Goal: Task Accomplishment & Management: Complete application form

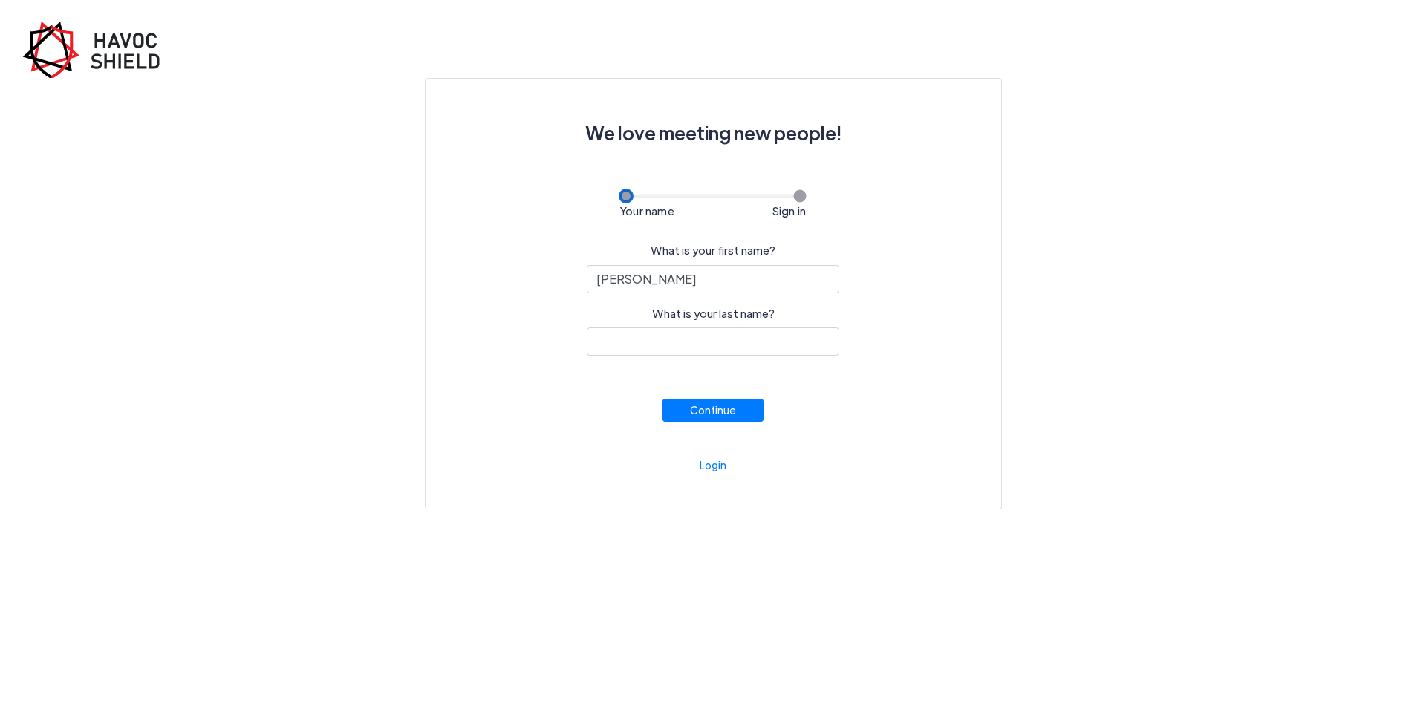
type input "[PERSON_NAME]"
type input "Hansen"
click at [711, 415] on button "Continue" at bounding box center [713, 406] width 101 height 23
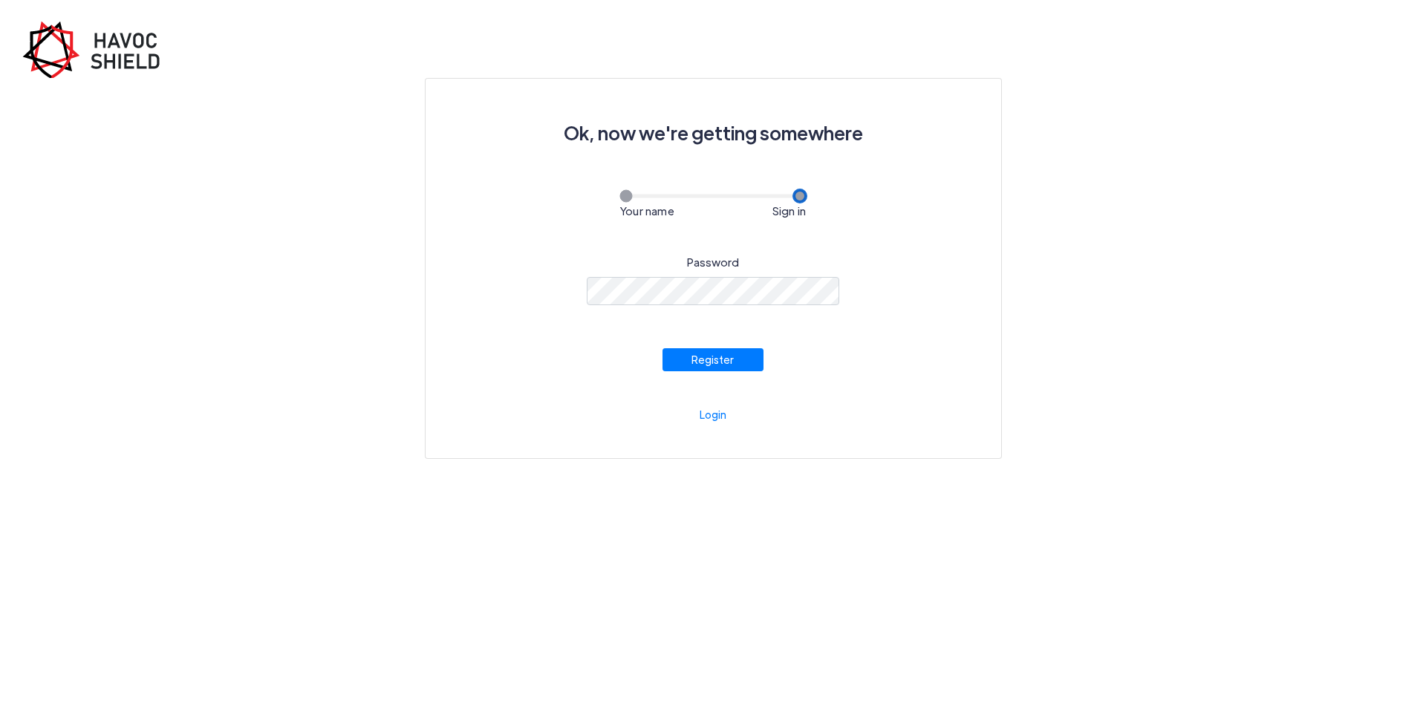
click at [870, 369] on div "Password Register" at bounding box center [713, 306] width 504 height 129
click at [729, 358] on button "Register" at bounding box center [713, 356] width 101 height 23
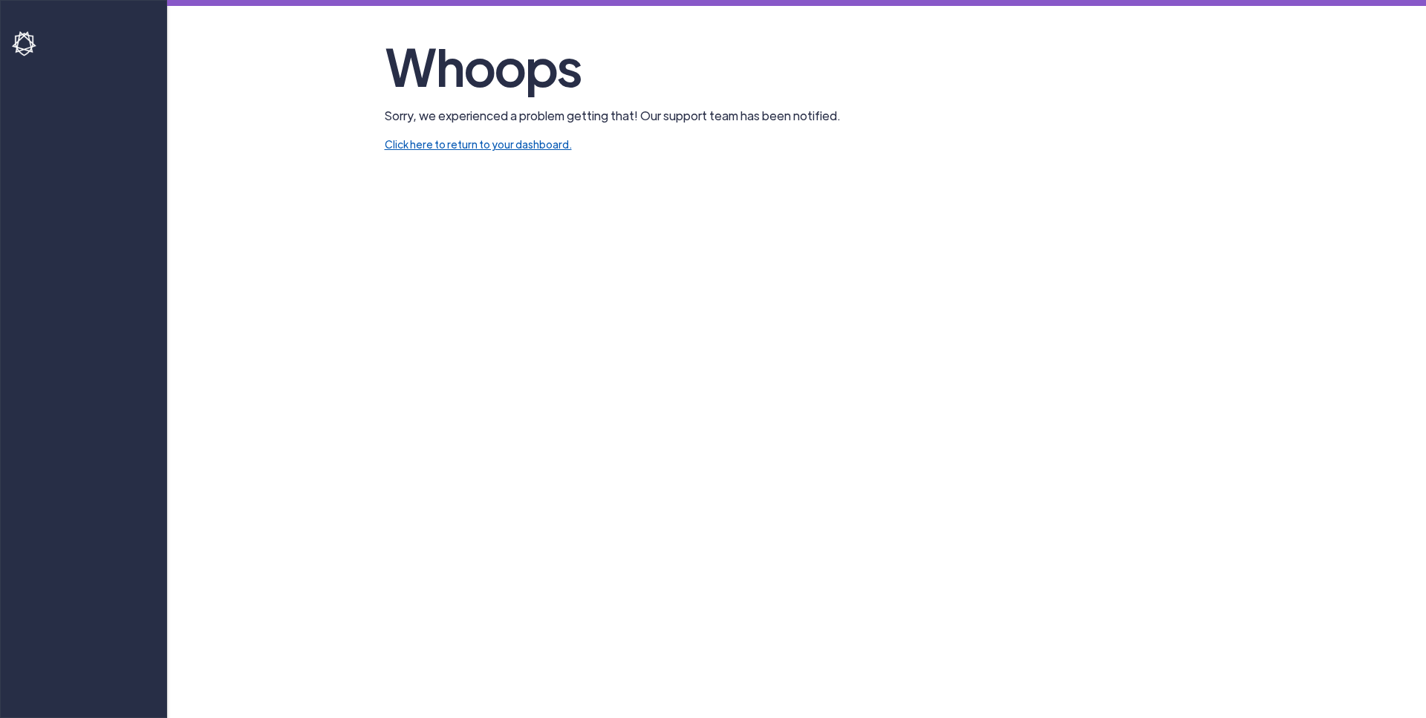
click at [488, 148] on link "Click here to return to your dashboard." at bounding box center [478, 143] width 187 height 13
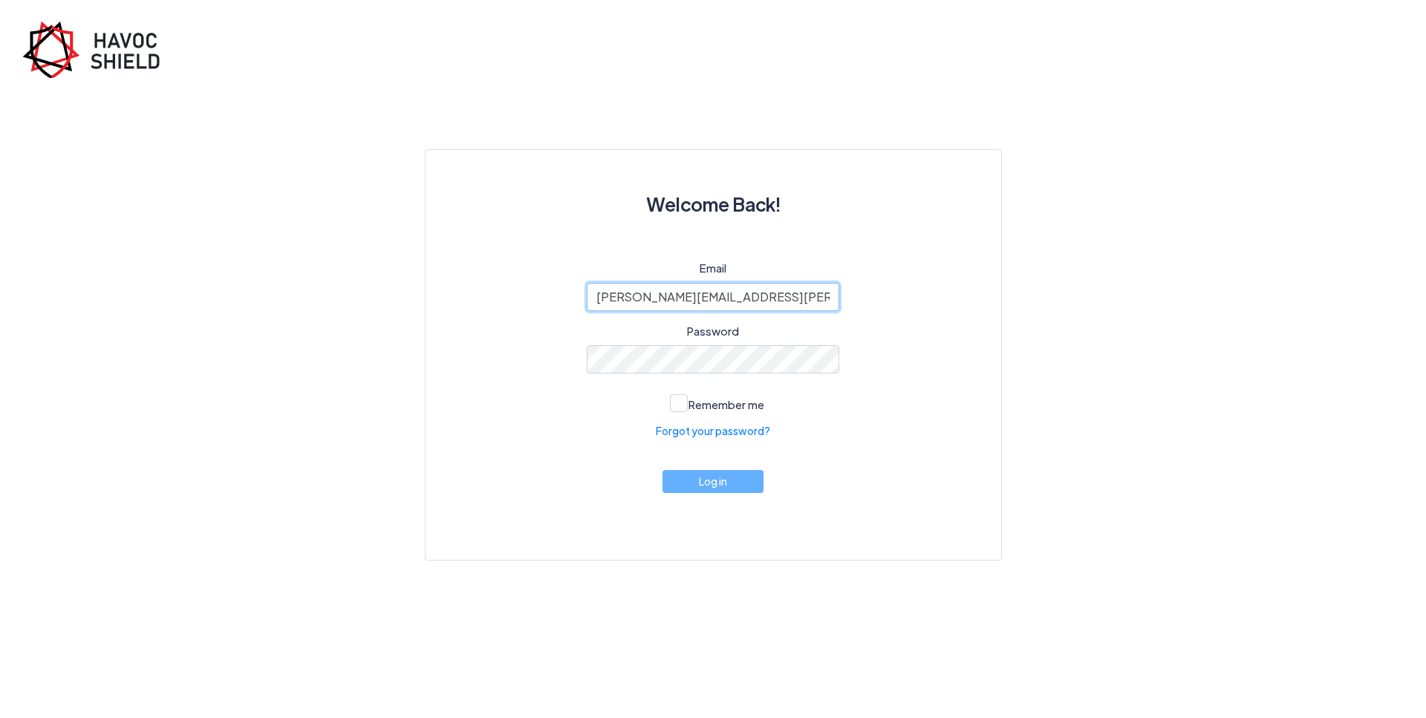
type input "[PERSON_NAME][EMAIL_ADDRESS][PERSON_NAME][DOMAIN_NAME]"
click at [678, 398] on span at bounding box center [679, 403] width 18 height 18
click at [0, 0] on input "Remember me" at bounding box center [0, 0] width 0 height 0
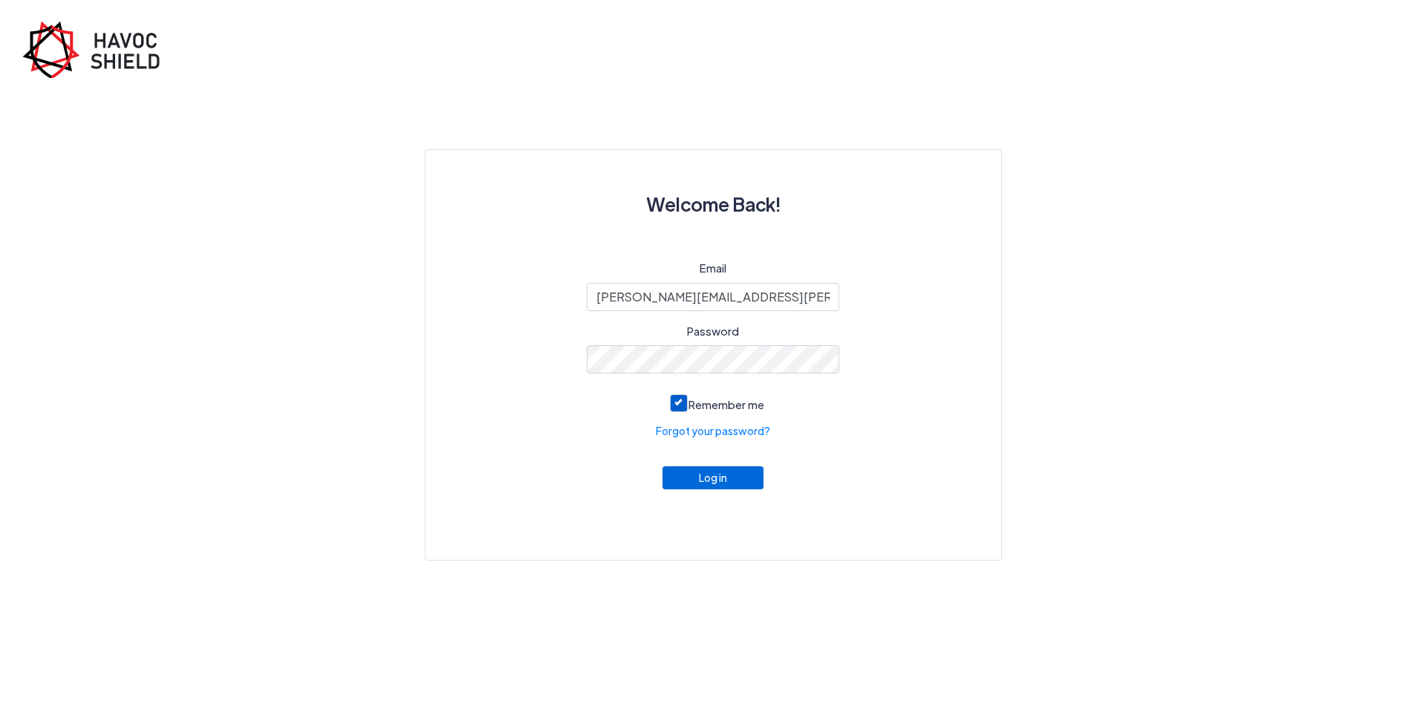
click at [726, 489] on button "Log in" at bounding box center [713, 477] width 101 height 23
